Goal: Information Seeking & Learning: Check status

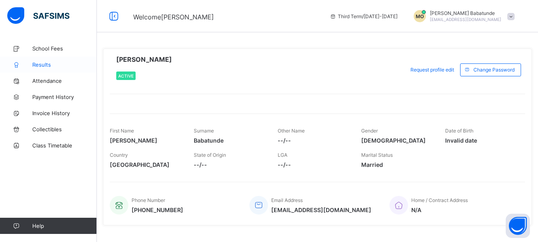
click at [37, 63] on span "Results" at bounding box center [64, 64] width 65 height 6
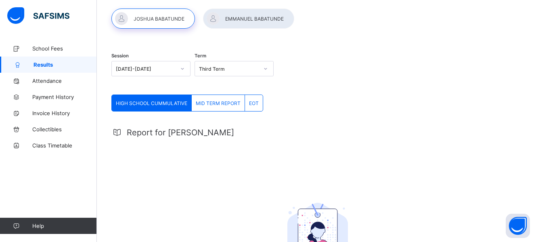
scroll to position [19, 0]
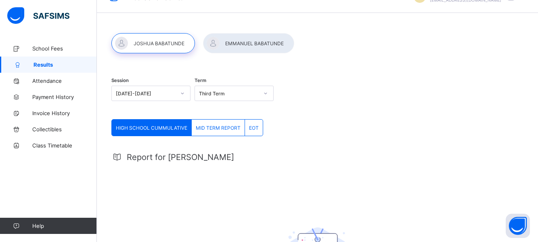
click at [152, 123] on div "HIGH SCHOOL CUMMULATIVE" at bounding box center [152, 127] width 80 height 16
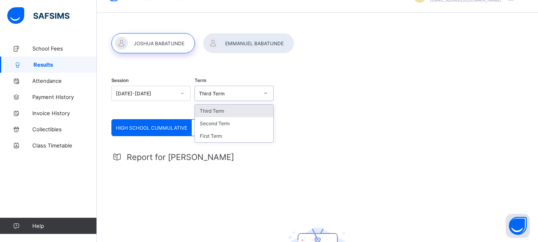
click at [224, 93] on div "Third Term" at bounding box center [229, 93] width 60 height 6
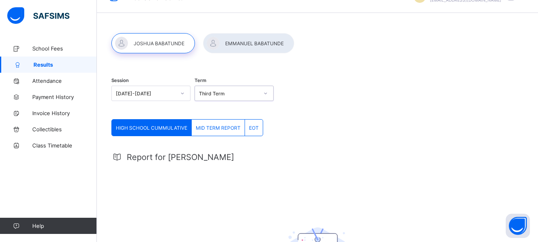
click at [213, 125] on span "MID TERM REPORT" at bounding box center [218, 128] width 45 height 6
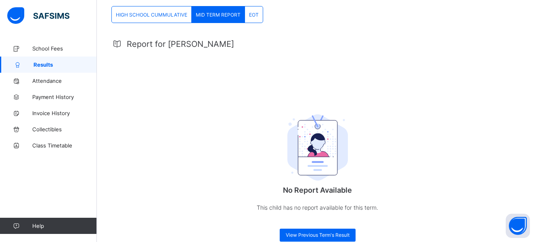
scroll to position [100, 0]
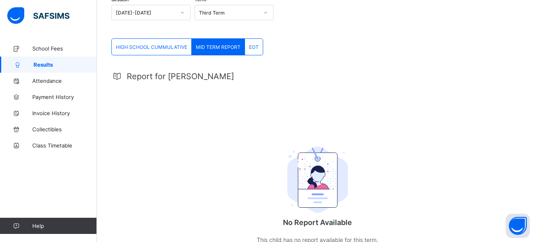
click at [145, 50] on span "HIGH SCHOOL CUMMULATIVE" at bounding box center [151, 47] width 71 height 6
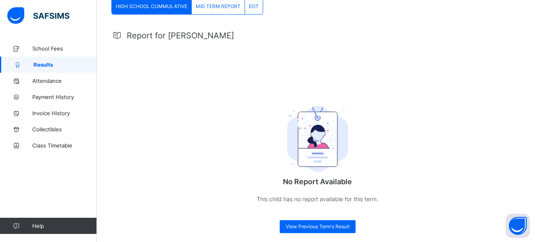
scroll to position [148, 0]
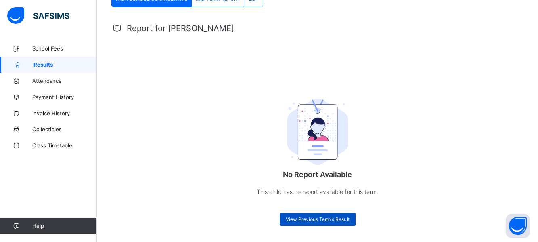
click at [311, 216] on span "View Previous Term's Result" at bounding box center [318, 219] width 64 height 6
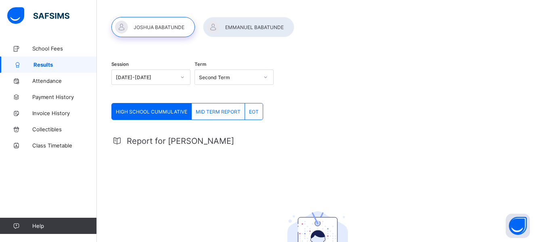
scroll to position [19, 0]
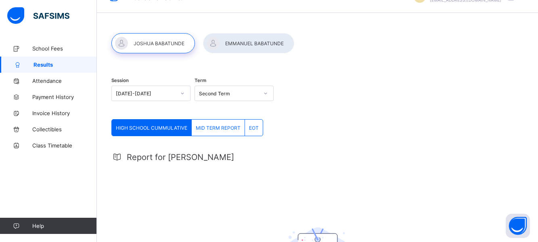
click at [273, 44] on div at bounding box center [248, 43] width 91 height 20
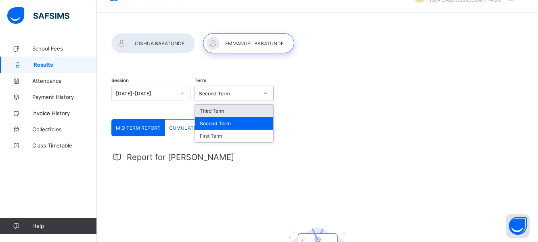
click at [266, 91] on icon at bounding box center [265, 93] width 5 height 8
click at [241, 107] on div "Third Term" at bounding box center [234, 111] width 78 height 13
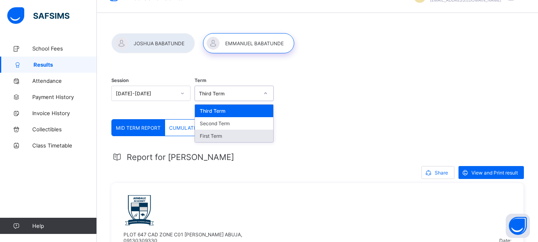
click at [490, 92] on div "Session [DATE]-[DATE] Term option Third Term, selected. option First Term focus…" at bounding box center [317, 94] width 412 height 50
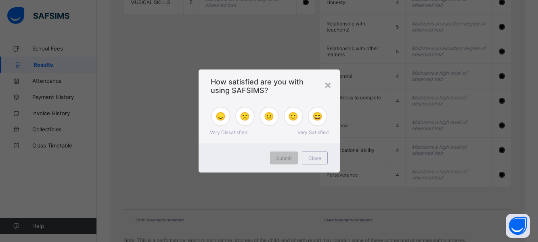
scroll to position [778, 0]
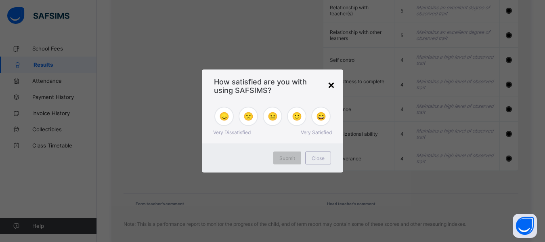
click at [332, 84] on div "×" at bounding box center [331, 84] width 8 height 14
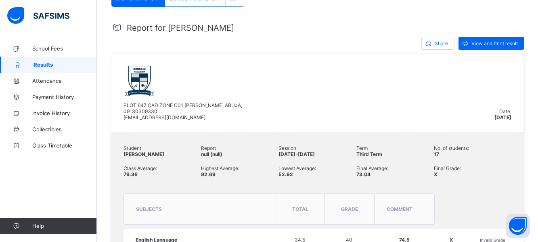
scroll to position [132, 0]
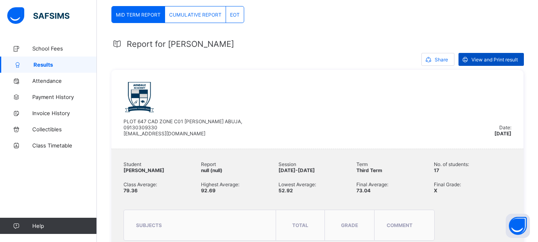
click at [469, 63] on icon at bounding box center [465, 60] width 8 height 8
click at [435, 59] on span at bounding box center [428, 59] width 13 height 13
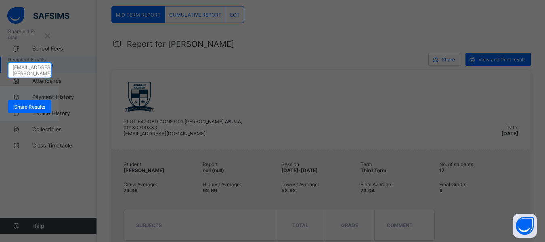
click at [55, 82] on div "[PERSON_NAME][EMAIL_ADDRESS][PERSON_NAME][DOMAIN_NAME]" at bounding box center [34, 70] width 43 height 24
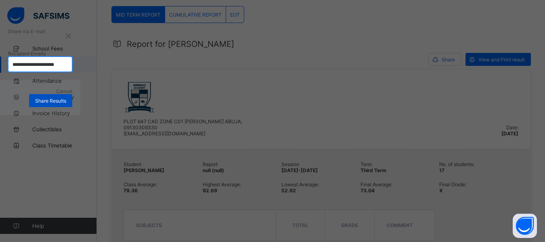
type input "**********"
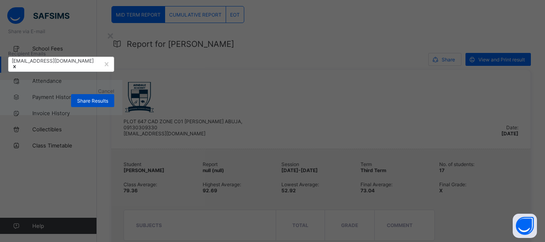
click at [108, 104] on span "Share Results" at bounding box center [92, 101] width 31 height 6
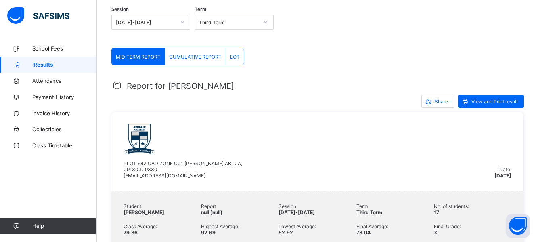
scroll to position [0, 0]
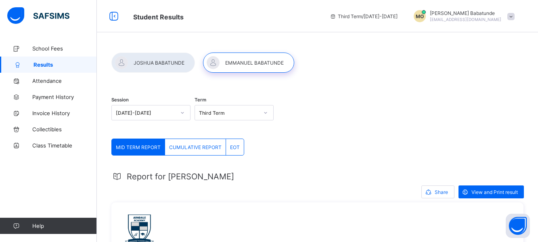
click at [193, 150] on span "CUMULATIVE REPORT" at bounding box center [195, 147] width 52 height 6
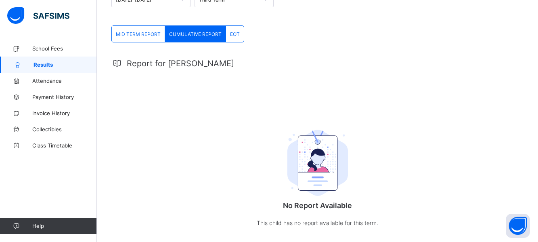
scroll to position [97, 0]
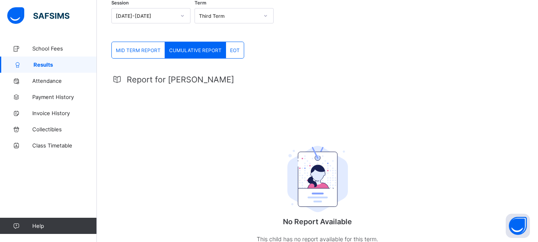
click at [232, 50] on span "EOT" at bounding box center [235, 50] width 10 height 6
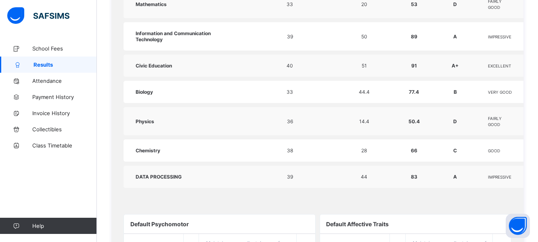
scroll to position [420, 0]
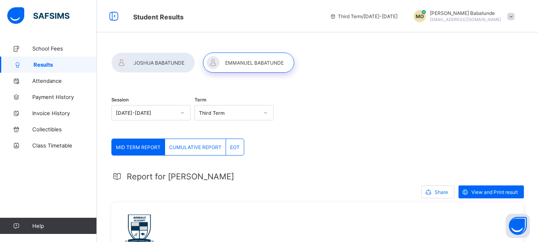
click at [234, 149] on span "EOT" at bounding box center [235, 147] width 10 height 6
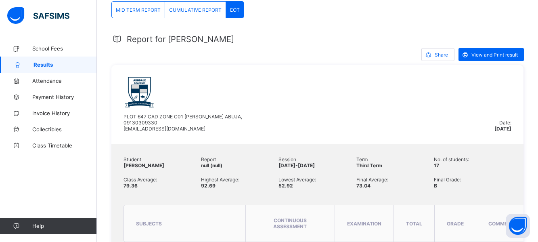
scroll to position [128, 0]
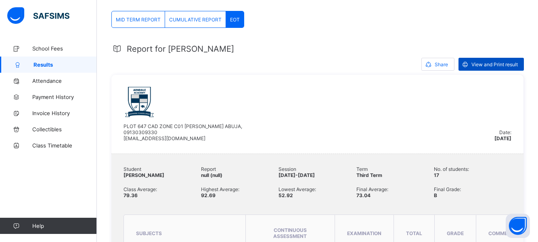
click at [510, 61] on span "View and Print result" at bounding box center [494, 64] width 46 height 6
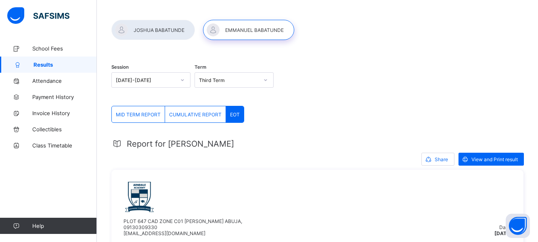
scroll to position [0, 0]
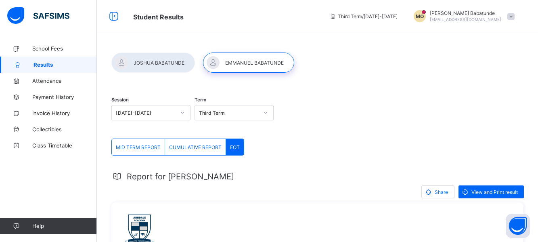
click at [158, 61] on div at bounding box center [153, 62] width 84 height 20
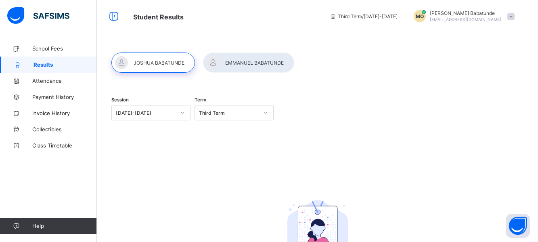
click at [373, 138] on div "Session 2024-2025 Term Third Term No Report Available This child has no report …" at bounding box center [317, 201] width 412 height 225
click at [268, 107] on div at bounding box center [266, 112] width 14 height 13
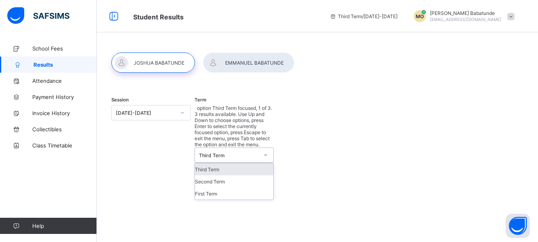
click at [268, 148] on div at bounding box center [266, 154] width 14 height 13
click at [255, 163] on div "Third Term" at bounding box center [234, 169] width 78 height 12
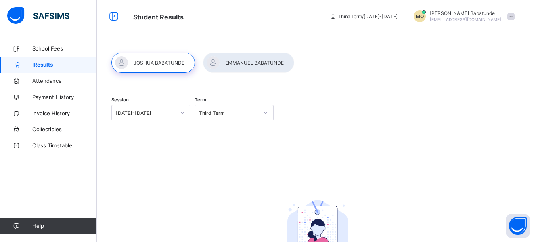
click at [174, 149] on div "Session 2024-2025 Term Third Term No Report Available This child has no report …" at bounding box center [317, 201] width 412 height 225
click at [251, 67] on div at bounding box center [248, 62] width 91 height 20
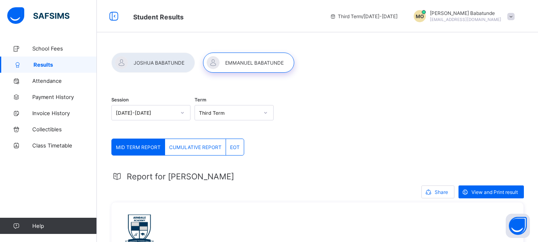
click at [234, 145] on span "EOT" at bounding box center [235, 147] width 10 height 6
click at [159, 65] on div at bounding box center [153, 62] width 84 height 20
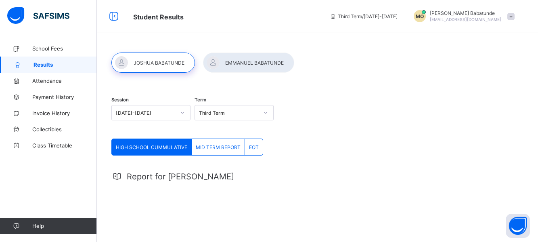
click at [256, 148] on span "EOT" at bounding box center [254, 147] width 10 height 6
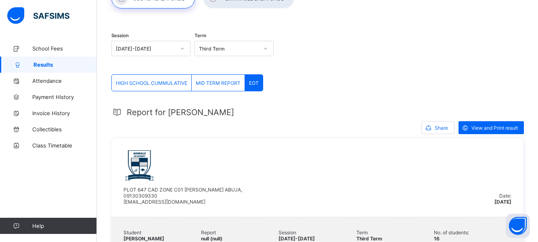
scroll to position [48, 0]
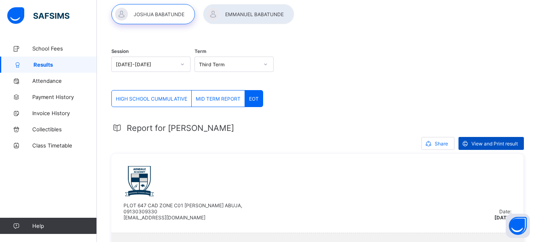
click at [483, 140] on div "View and Print result" at bounding box center [490, 143] width 65 height 13
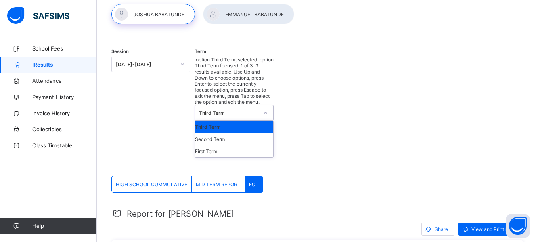
click at [243, 110] on div "Third Term" at bounding box center [229, 113] width 60 height 6
click at [234, 133] on div "Second Term" at bounding box center [234, 139] width 78 height 12
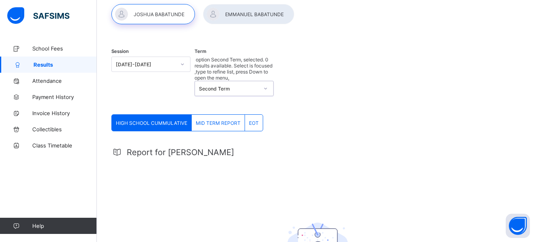
click at [251, 120] on span "EOT" at bounding box center [254, 123] width 10 height 6
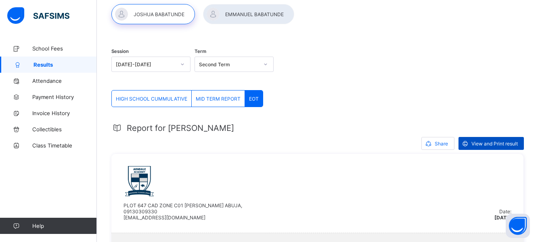
click at [489, 144] on span "View and Print result" at bounding box center [494, 143] width 46 height 6
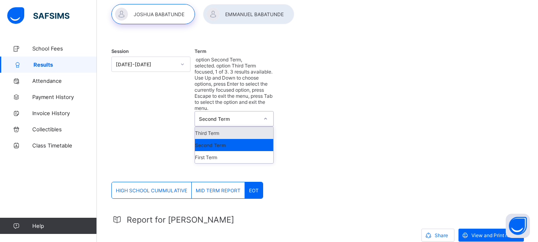
click at [268, 115] on icon at bounding box center [265, 119] width 5 height 8
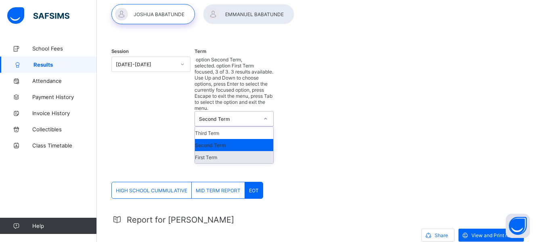
click at [241, 151] on div "First Term" at bounding box center [234, 157] width 78 height 12
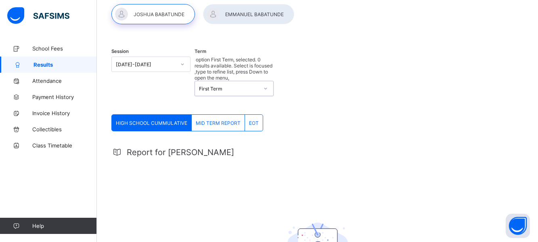
click at [254, 120] on span "EOT" at bounding box center [254, 123] width 10 height 6
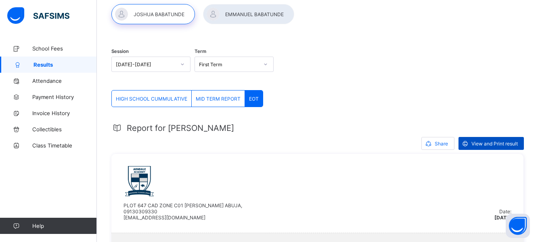
click at [502, 143] on span "View and Print result" at bounding box center [494, 143] width 46 height 6
click at [244, 16] on div at bounding box center [248, 14] width 91 height 20
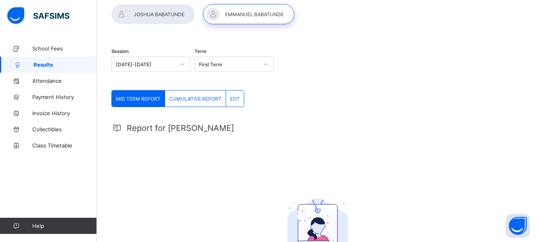
click at [236, 97] on span "EOT" at bounding box center [235, 99] width 10 height 6
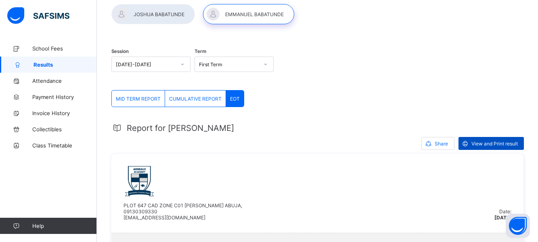
click at [488, 142] on span "View and Print result" at bounding box center [494, 143] width 46 height 6
click at [266, 63] on div at bounding box center [266, 64] width 14 height 13
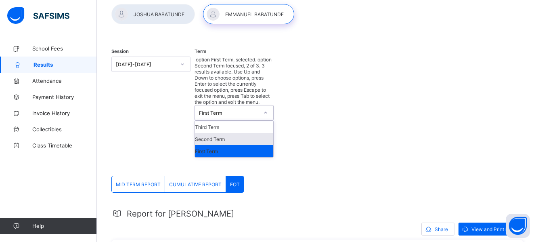
click at [256, 133] on div "Second Term" at bounding box center [234, 139] width 78 height 12
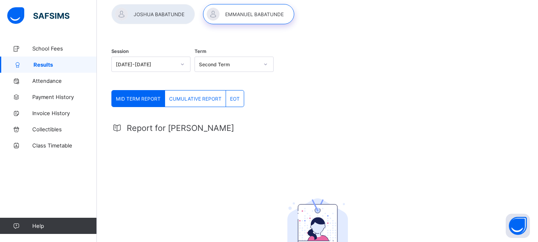
click at [238, 103] on div "EOT" at bounding box center [235, 98] width 18 height 16
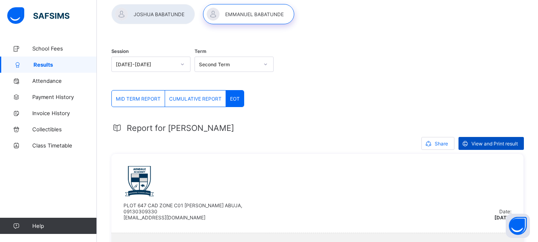
click at [497, 143] on span "View and Print result" at bounding box center [494, 143] width 46 height 6
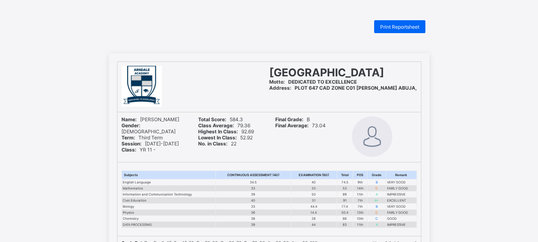
drag, startPoint x: 111, startPoint y: 29, endPoint x: 445, endPoint y: 89, distance: 339.9
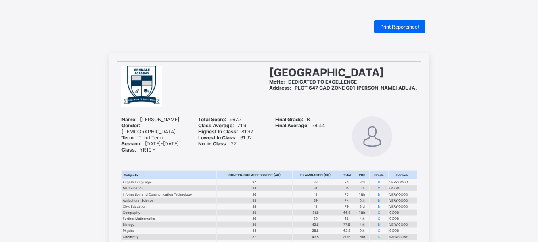
drag, startPoint x: 0, startPoint y: 0, endPoint x: 253, endPoint y: 14, distance: 253.8
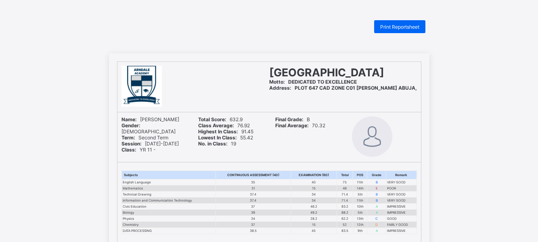
drag, startPoint x: 487, startPoint y: 92, endPoint x: 443, endPoint y: 36, distance: 70.5
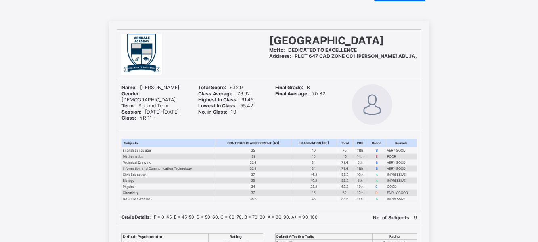
scroll to position [31, 0]
